Goal: Navigation & Orientation: Find specific page/section

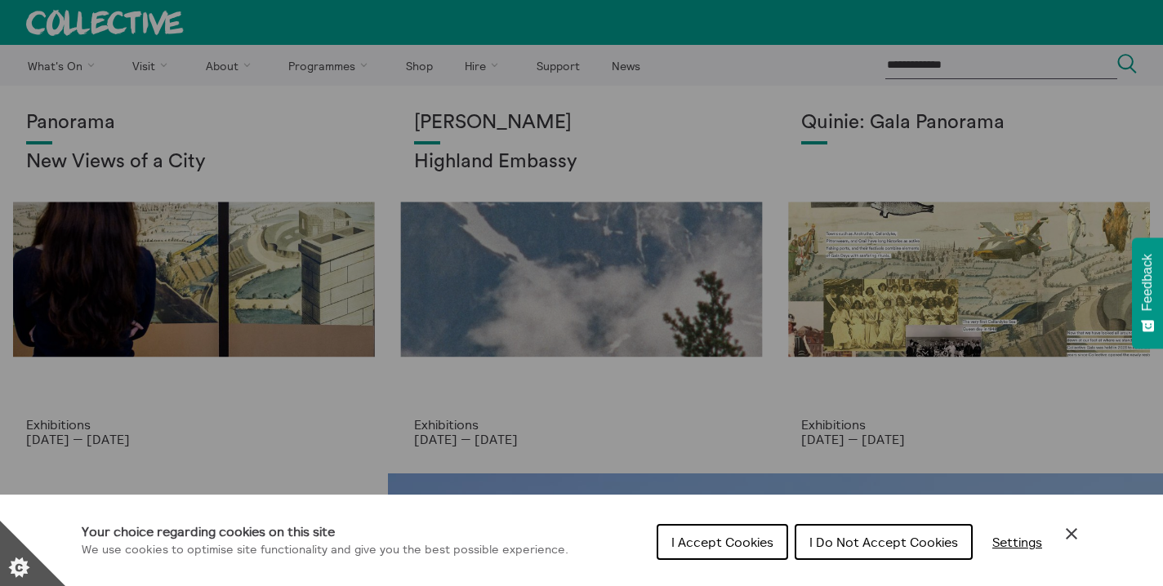
click at [731, 536] on span "I Accept Cookies" at bounding box center [722, 542] width 102 height 16
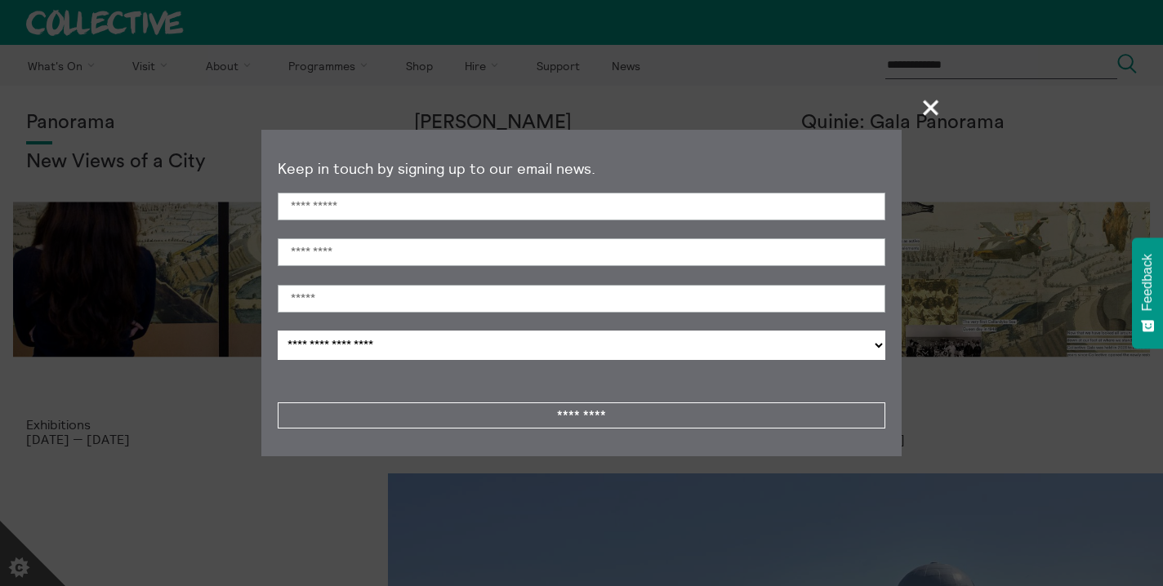
click at [926, 108] on span "+" at bounding box center [931, 107] width 48 height 48
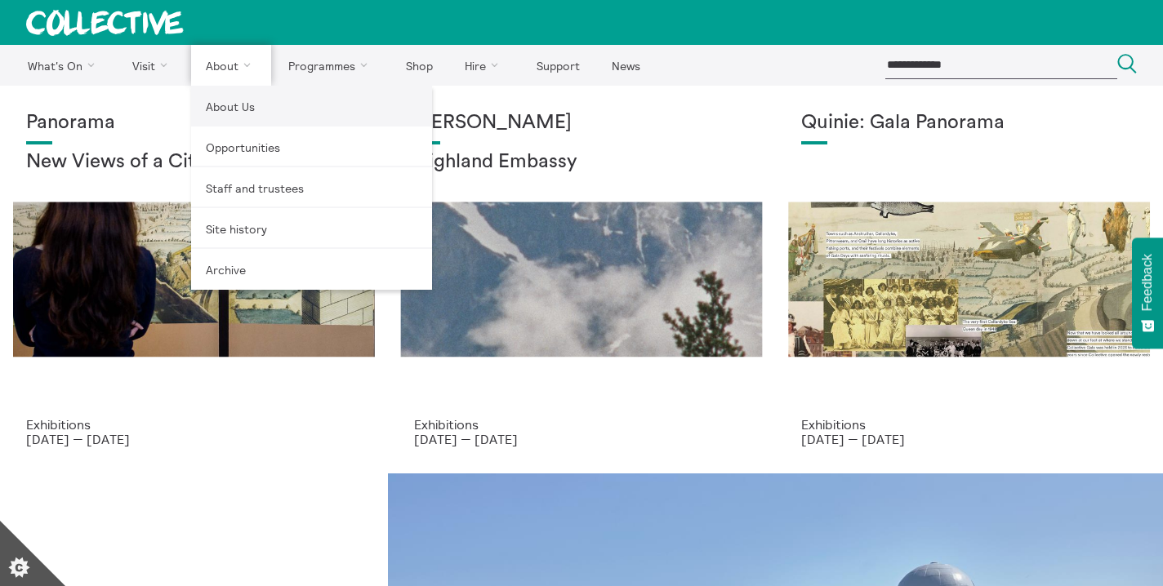
click at [242, 105] on link "About Us" at bounding box center [311, 106] width 241 height 41
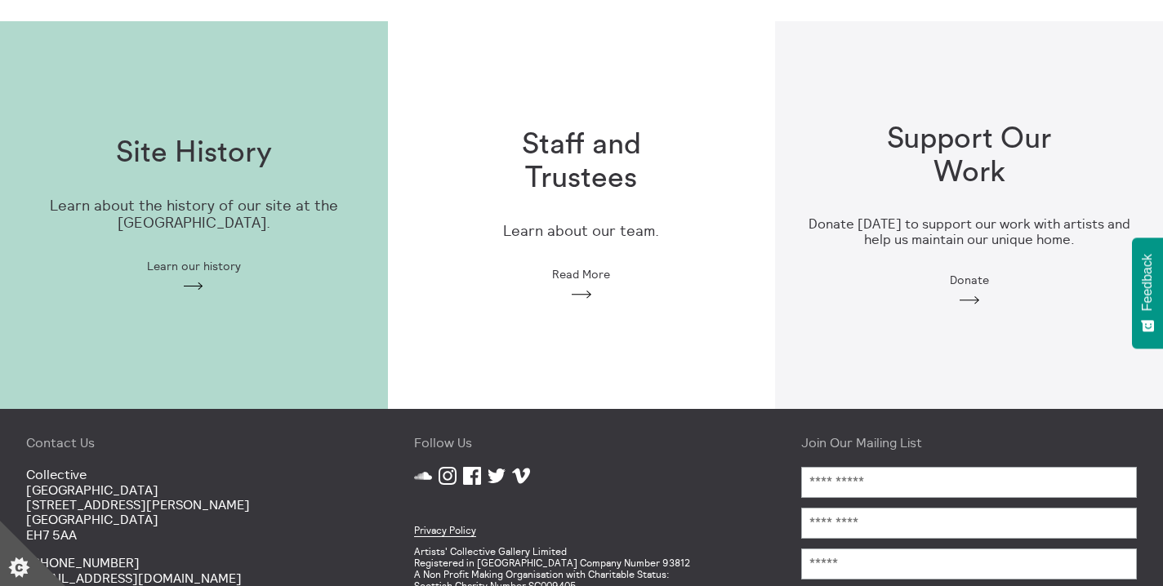
scroll to position [581, 0]
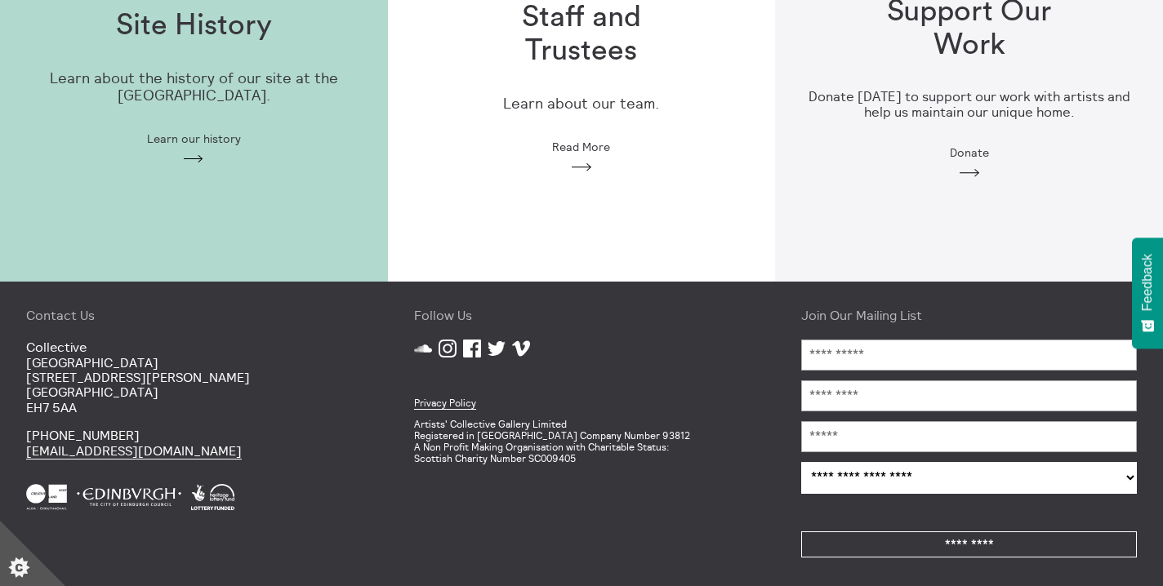
click at [451, 340] on icon "Instagram" at bounding box center [448, 349] width 18 height 18
